Goal: Task Accomplishment & Management: Manage account settings

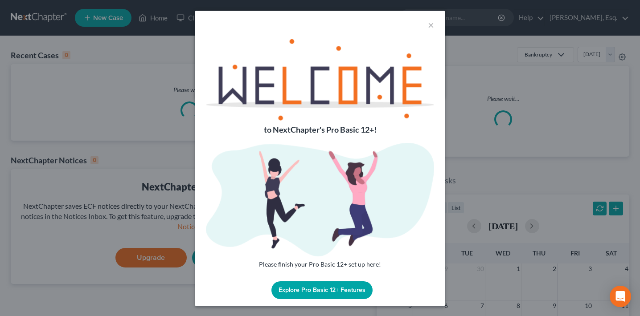
click at [591, 24] on div "× to NextChapter's Pro Basic 12+! Please finish your Pro Basic 12+ set up here!…" at bounding box center [320, 158] width 640 height 316
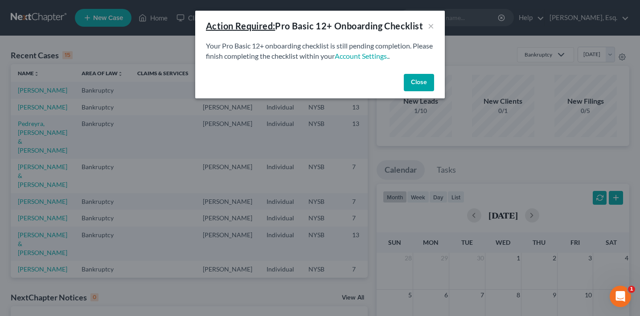
click at [425, 83] on button "Close" at bounding box center [419, 83] width 30 height 18
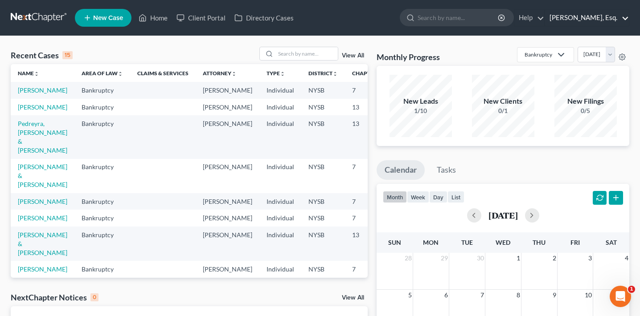
click at [575, 18] on link "[PERSON_NAME], Esq." at bounding box center [587, 18] width 84 height 16
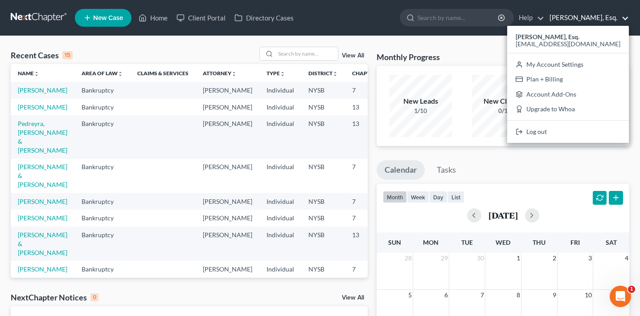
click at [575, 20] on link "[PERSON_NAME], Esq." at bounding box center [587, 18] width 84 height 16
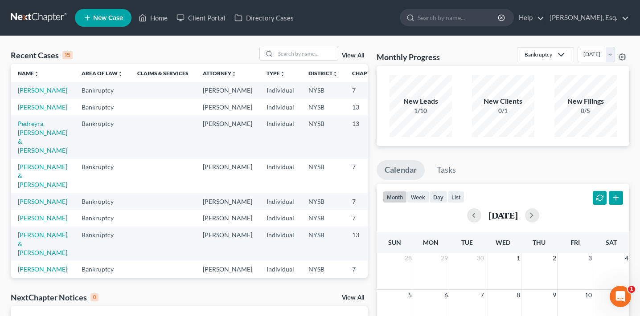
click at [580, 8] on ul "New Case Home Client Portal Directory Cases - No Result - See all results Or Pr…" at bounding box center [352, 17] width 554 height 23
click at [579, 12] on link "[PERSON_NAME], Esq." at bounding box center [587, 18] width 84 height 16
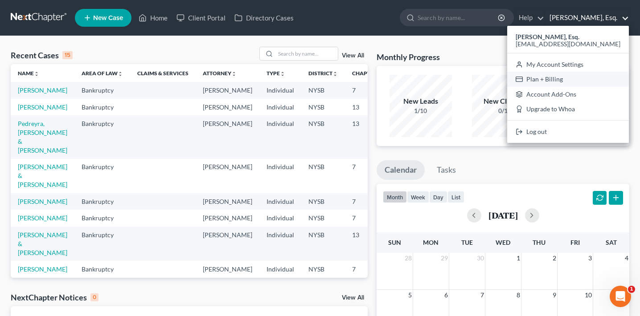
click at [568, 72] on link "Plan + Billing" at bounding box center [568, 79] width 122 height 15
